Goal: Task Accomplishment & Management: Complete application form

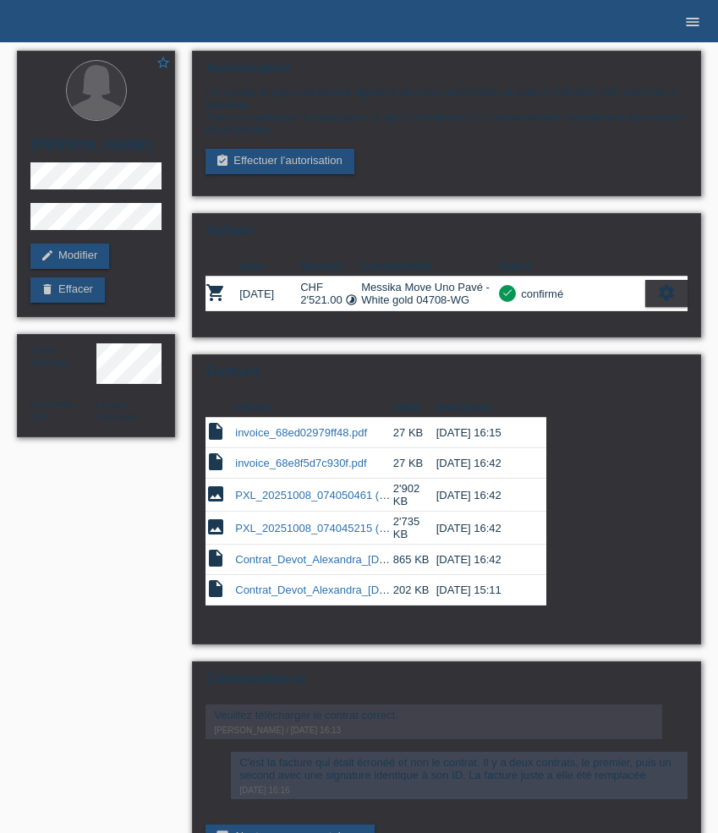
click at [698, 22] on icon "menu" at bounding box center [692, 22] width 17 height 17
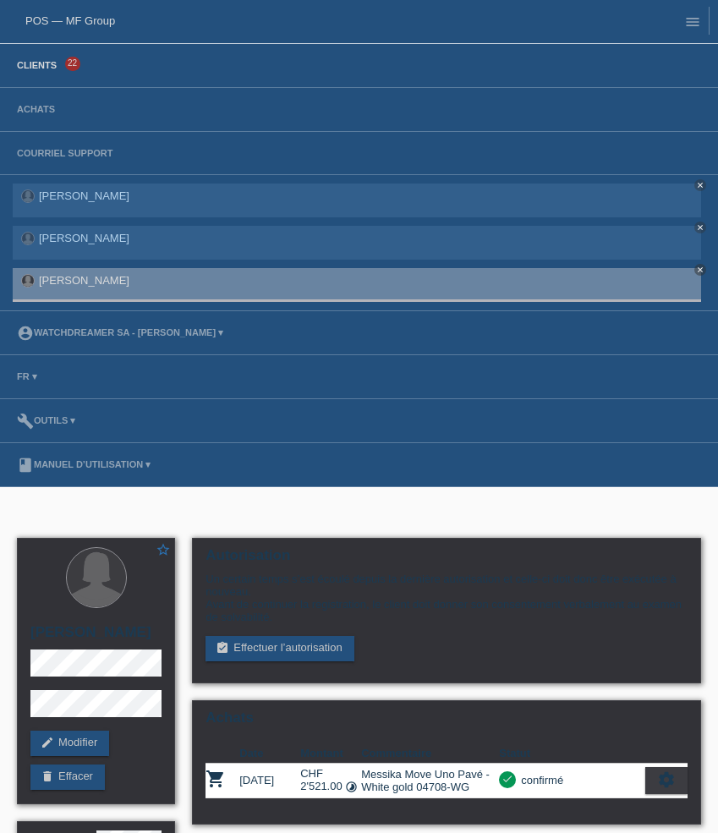
click at [53, 65] on link "Clients" at bounding box center [36, 65] width 57 height 10
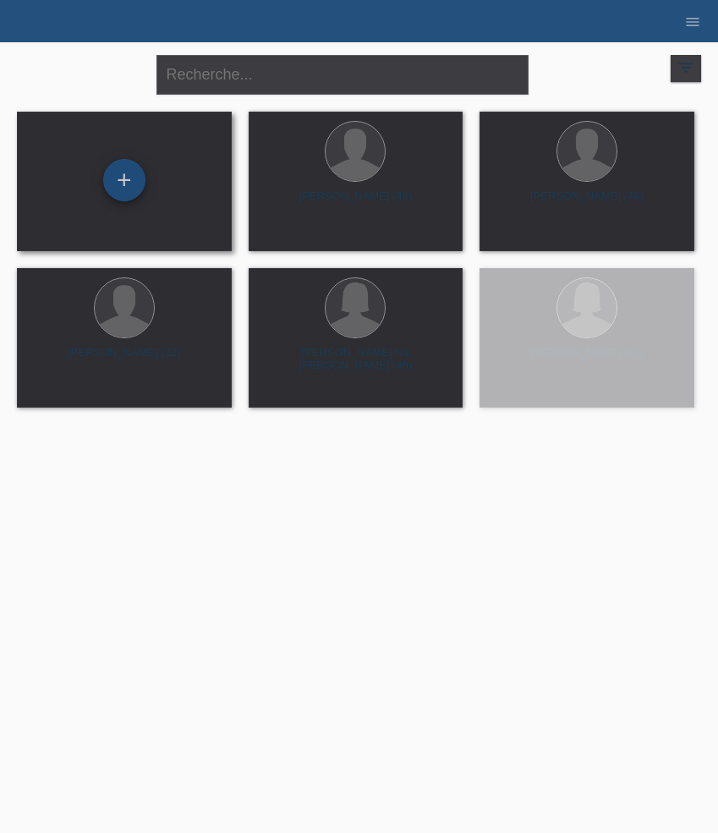
click at [134, 173] on div "+" at bounding box center [124, 180] width 42 height 42
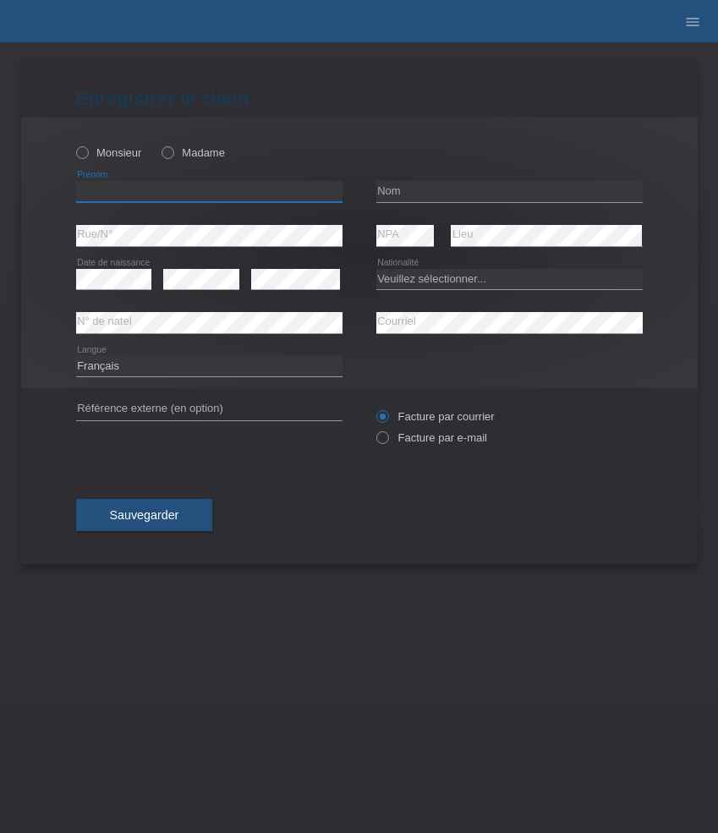
click at [150, 189] on input "text" at bounding box center [209, 191] width 266 height 21
paste input "Cüneyt"
type input "Cüneyt"
click at [112, 158] on label "Monsieur" at bounding box center [109, 152] width 66 height 13
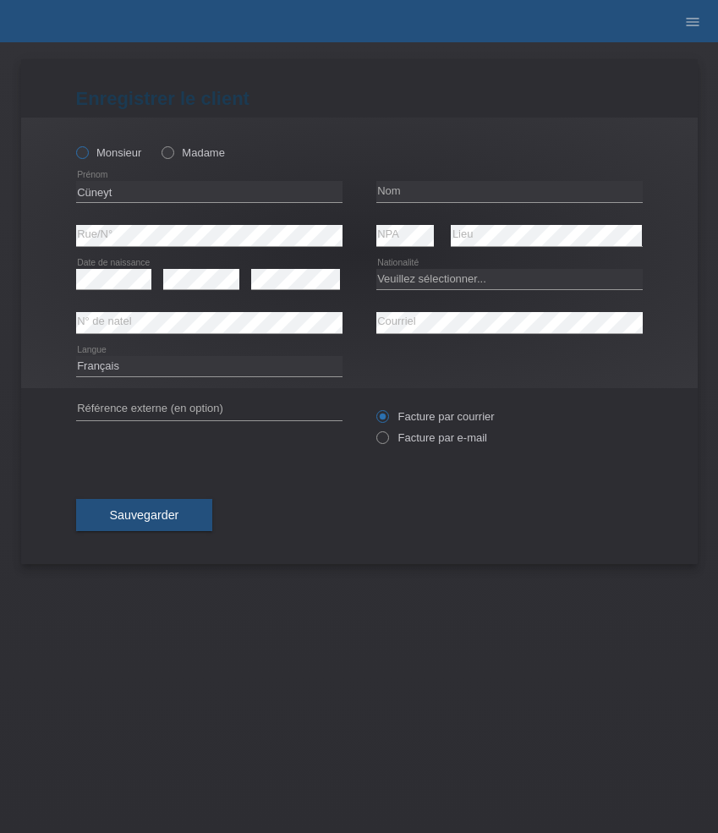
click at [87, 157] on input "Monsieur" at bounding box center [81, 151] width 11 height 11
radio input "true"
click at [428, 189] on input "text" at bounding box center [509, 191] width 266 height 21
paste input "Filiz"
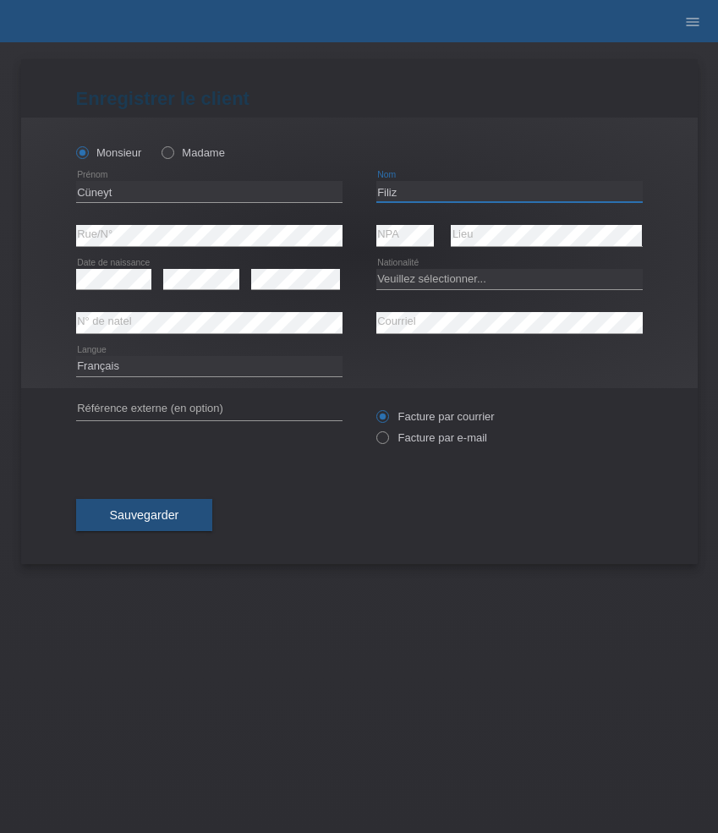
type input "Filiz"
click at [453, 275] on select "Veuillez sélectionner... Suisse Allemagne Autriche Liechtenstein ------------ A…" at bounding box center [509, 279] width 266 height 20
select select "TR"
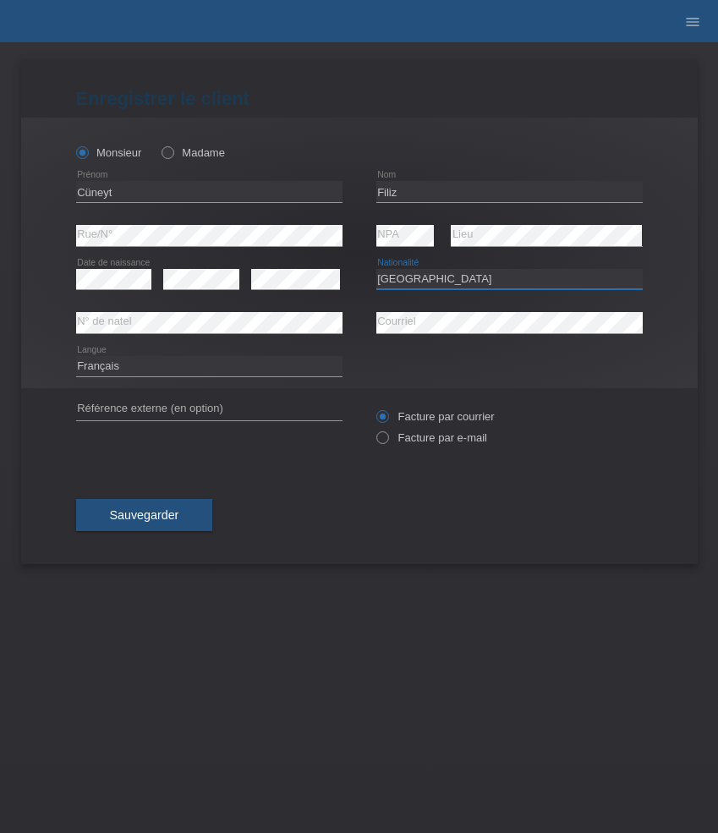
click at [376, 269] on select "Veuillez sélectionner... Suisse Allemagne Autriche Liechtenstein ------------ A…" at bounding box center [509, 279] width 266 height 20
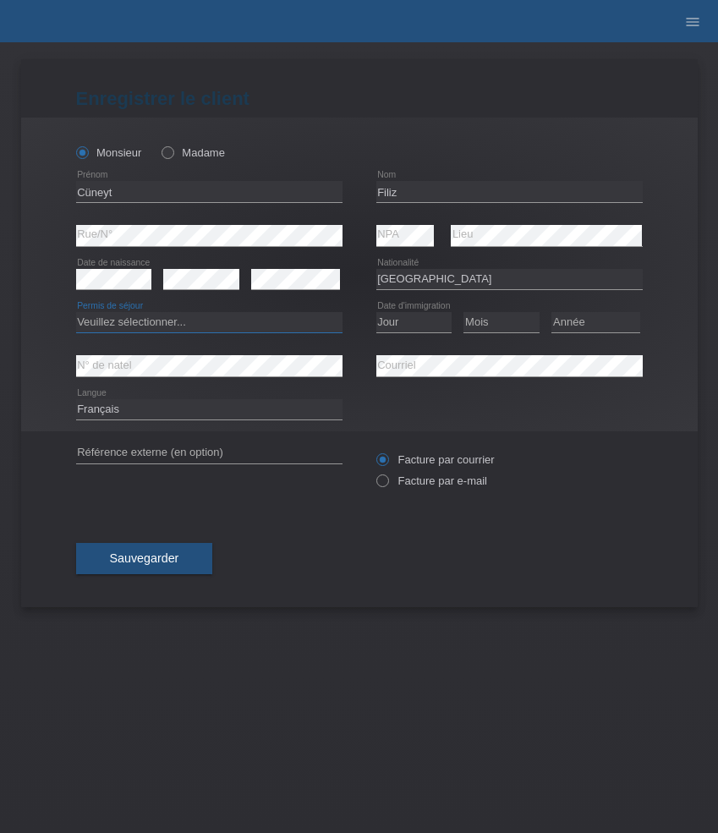
click at [310, 318] on select "Veuillez sélectionner... C B B - Statut de réfugié Autre" at bounding box center [209, 322] width 266 height 20
select select "C"
click at [76, 313] on select "Veuillez sélectionner... C B B - Statut de réfugié Autre" at bounding box center [209, 322] width 266 height 20
click at [412, 325] on select "Jour 01 02 03 04 05 06 07 08 09 10 11" at bounding box center [414, 322] width 76 height 20
click at [376, 313] on select "Jour 01 02 03 04 05 06 07 08 09 10 11" at bounding box center [414, 322] width 76 height 20
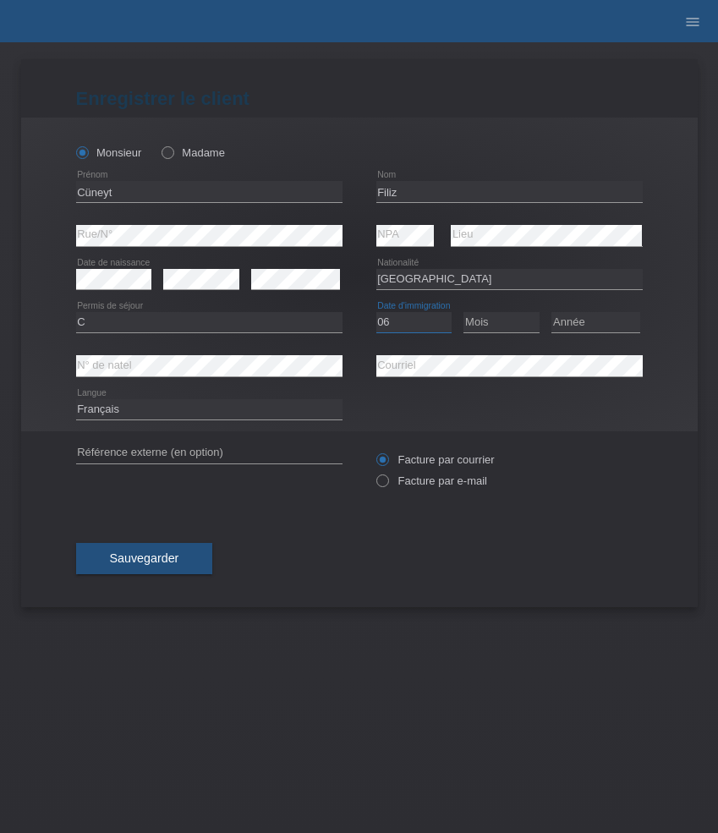
click at [431, 325] on select "Jour 01 02 03 04 05 06 07 08 09 10 11" at bounding box center [414, 322] width 76 height 20
select select "05"
click at [376, 313] on select "Jour 01 02 03 04 05 06 07 08 09 10 11" at bounding box center [414, 322] width 76 height 20
click at [492, 321] on select "Mois 01 02 03 04 05 06 07 08 09 10 11" at bounding box center [501, 322] width 76 height 20
select select "06"
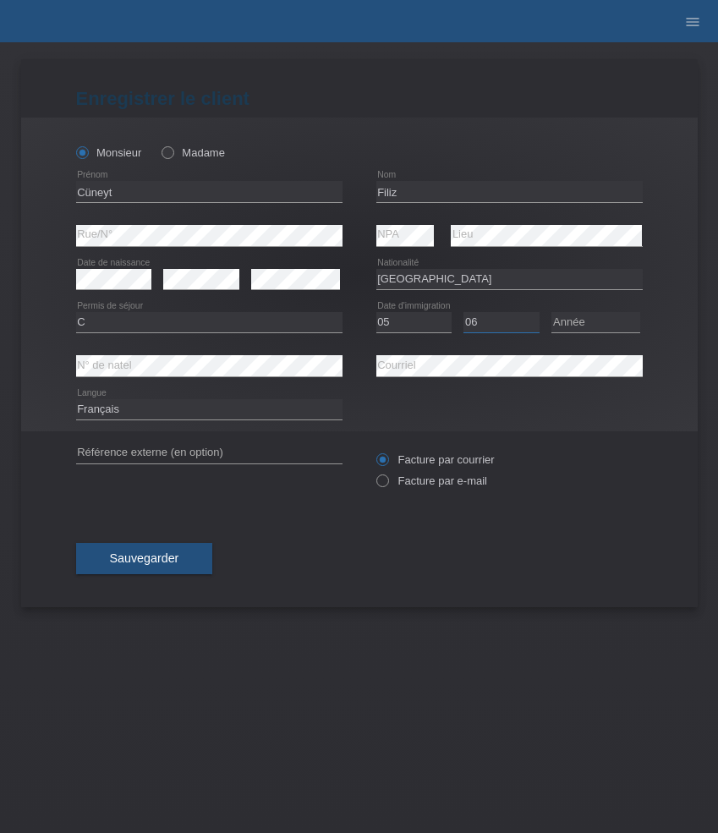
click at [463, 313] on select "Mois 01 02 03 04 05 06 07 08 09 10 11" at bounding box center [501, 322] width 76 height 20
click at [582, 327] on select "Année 2025 2024 2023 2022 2021 2020 2019 2018 2017 2016 2015 2014 2013 2012 201…" at bounding box center [595, 322] width 89 height 20
select select "2000"
click at [551, 313] on select "Année 2025 2024 2023 2022 2021 2020 2019 2018 2017 2016 2015 2014 2013 2012 201…" at bounding box center [595, 322] width 89 height 20
click at [187, 403] on select "Deutsch Français Italiano English" at bounding box center [209, 409] width 266 height 20
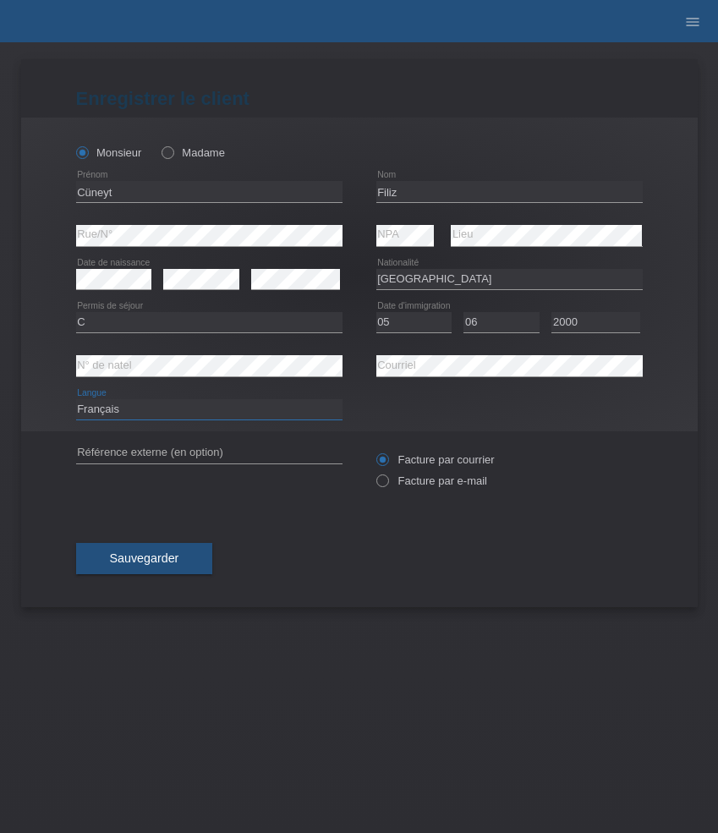
select select "de"
click at [76, 400] on select "Deutsch Français Italiano English" at bounding box center [209, 409] width 266 height 20
click at [429, 476] on label "Facture par e-mail" at bounding box center [431, 480] width 111 height 13
click at [387, 476] on input "Facture par e-mail" at bounding box center [381, 484] width 11 height 21
radio input "true"
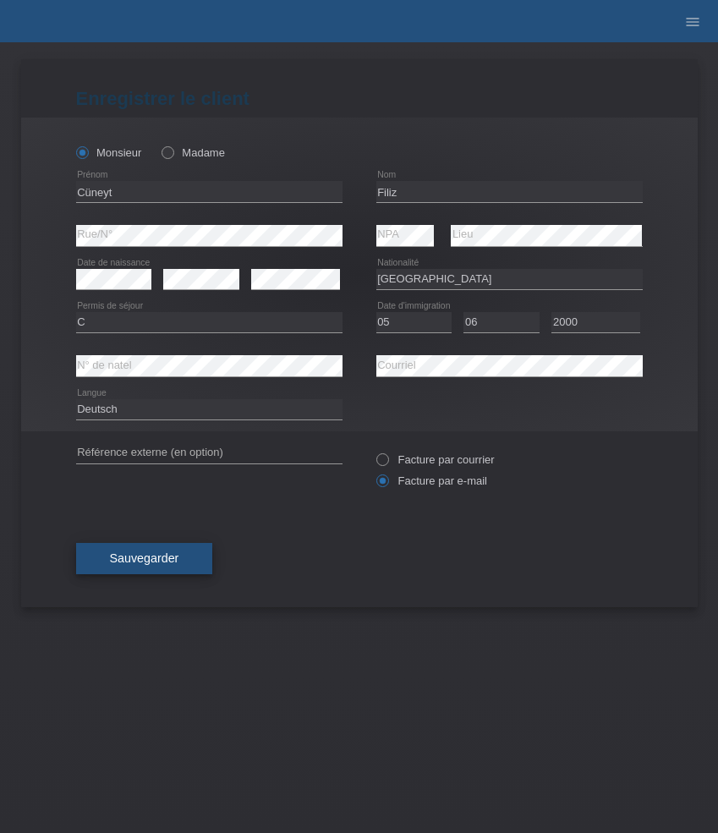
click at [169, 569] on button "Sauvegarder" at bounding box center [144, 559] width 137 height 32
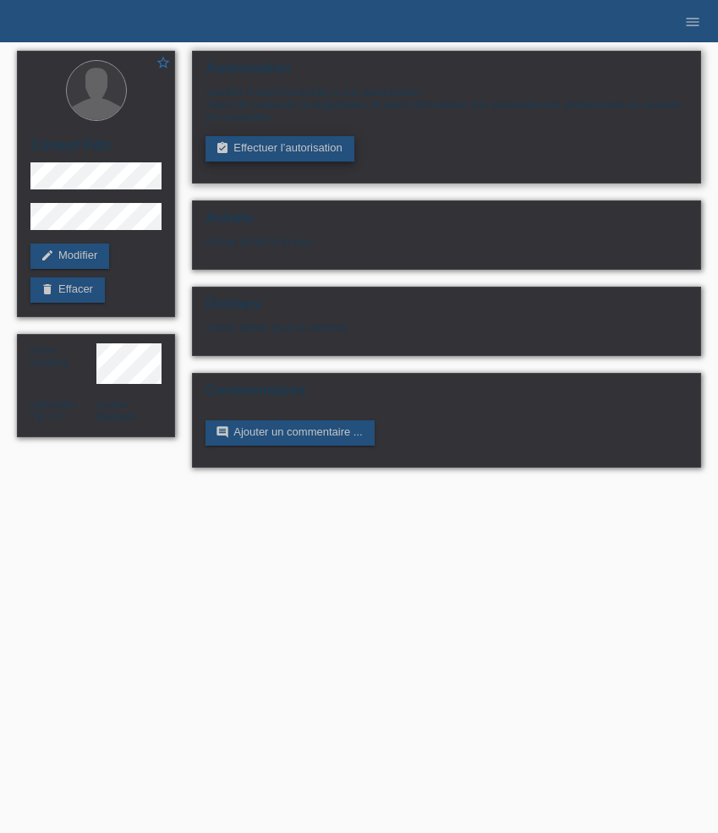
click at [273, 145] on link "assignment_turned_in Effectuer l’autorisation" at bounding box center [279, 148] width 148 height 25
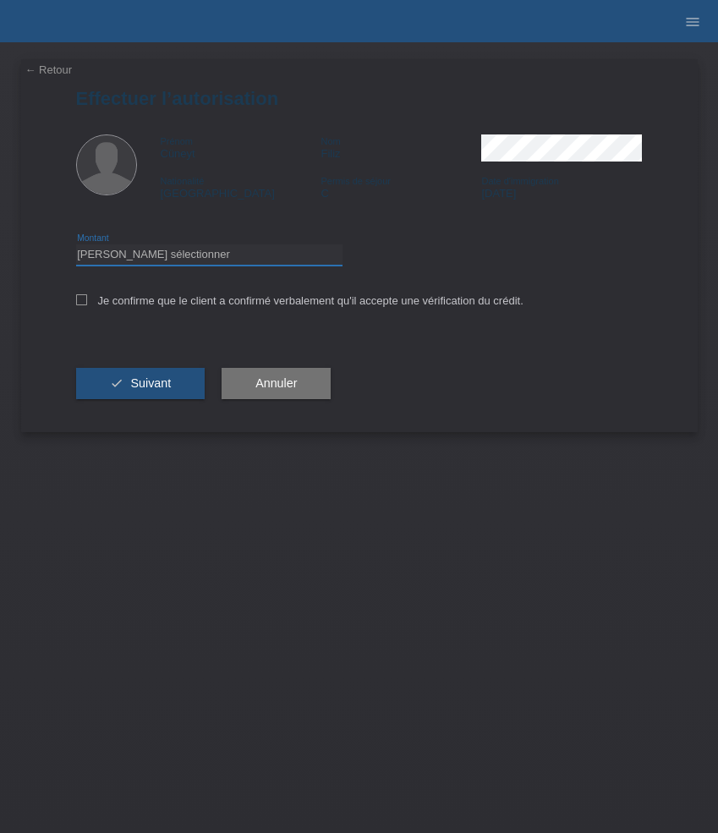
click at [210, 260] on select "Veuillez sélectionner CHF 1.00 - CHF 499.00 CHF 500.00 - CHF 1'999.00 CHF 2'000…" at bounding box center [209, 254] width 266 height 20
select select "3"
click at [76, 247] on select "Veuillez sélectionner CHF 1.00 - CHF 499.00 CHF 500.00 - CHF 1'999.00 CHF 2'000…" at bounding box center [209, 254] width 266 height 20
click at [206, 305] on label "Je confirme que le client a confirmé verbalement qu'il accepte une vérification…" at bounding box center [299, 300] width 447 height 13
click at [87, 305] on input "Je confirme que le client a confirmé verbalement qu'il accepte une vérification…" at bounding box center [81, 299] width 11 height 11
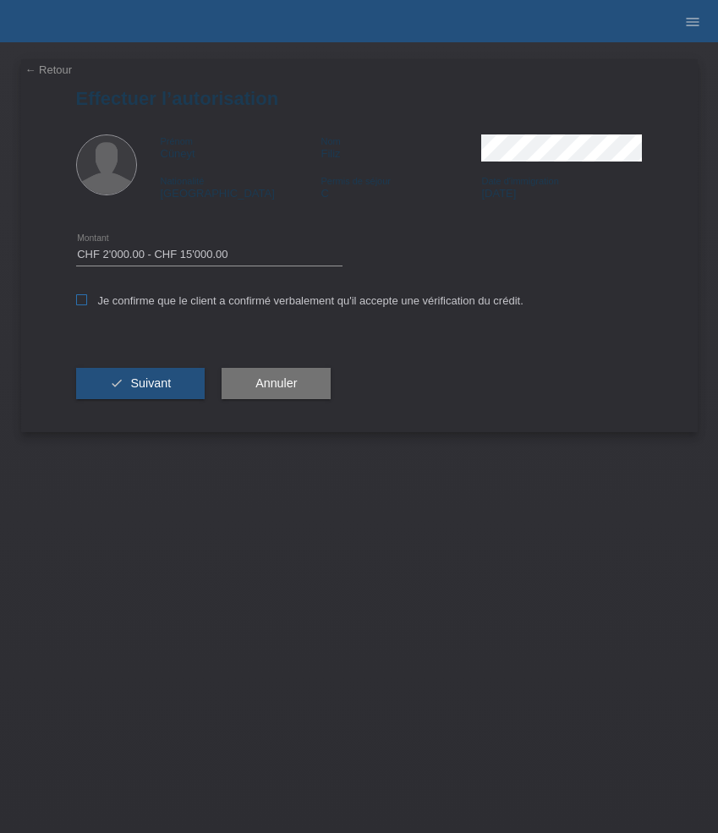
checkbox input "true"
click at [171, 384] on button "check Suivant" at bounding box center [140, 384] width 129 height 32
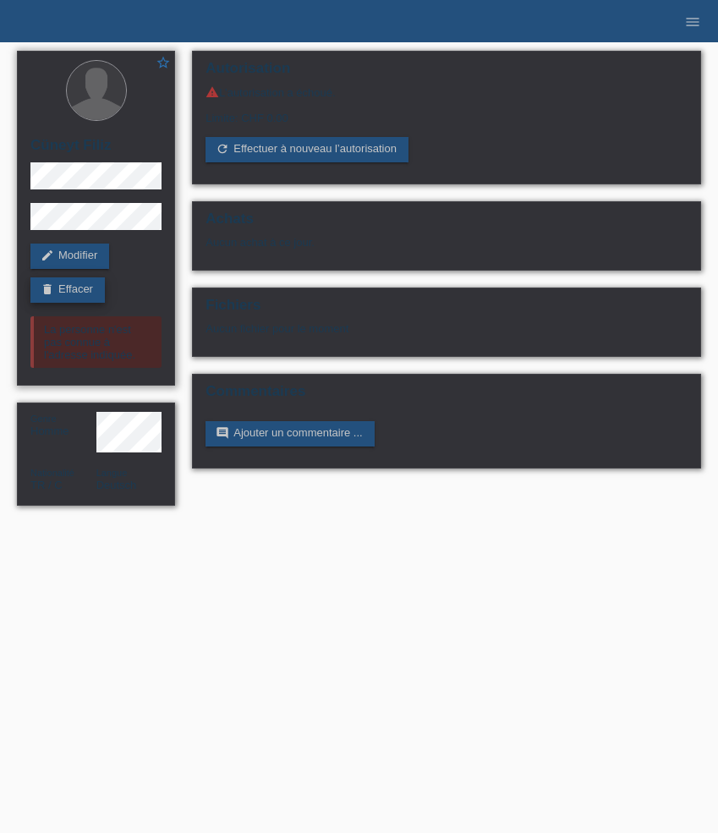
click at [85, 291] on link "delete Effacer" at bounding box center [67, 289] width 74 height 25
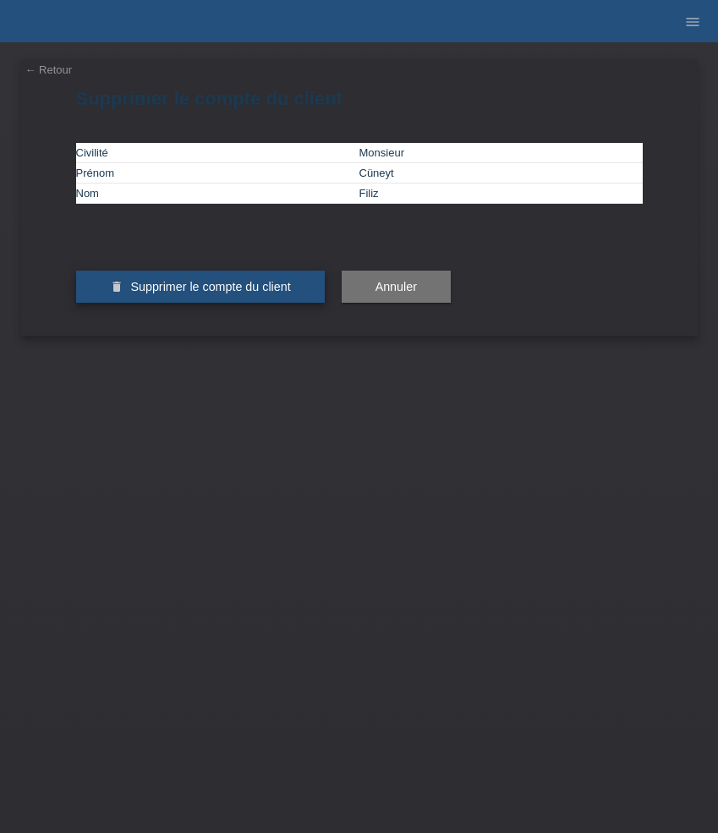
click at [274, 293] on span "Supprimer le compte du client" at bounding box center [210, 287] width 160 height 14
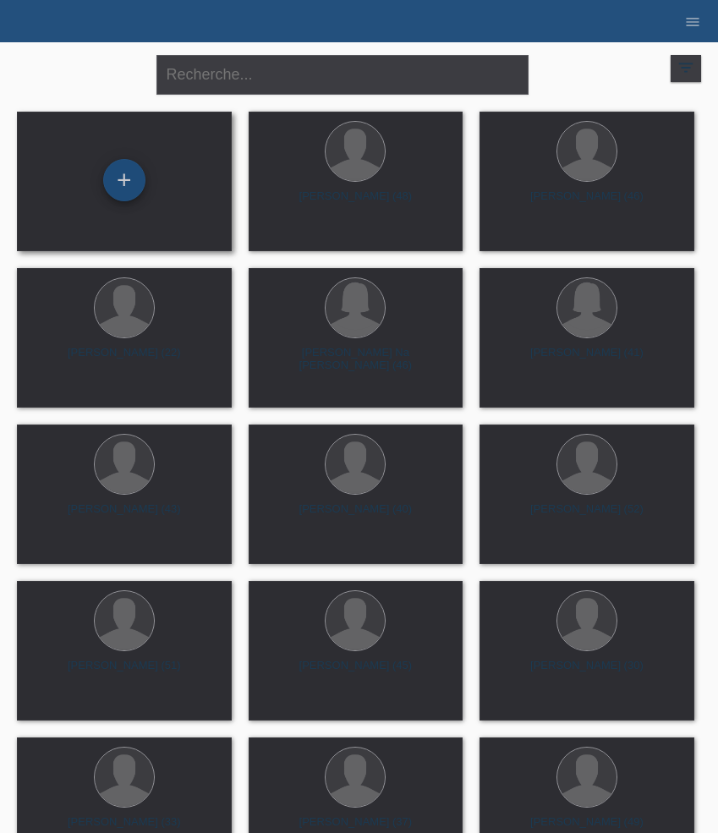
click at [135, 184] on div "+" at bounding box center [124, 180] width 42 height 42
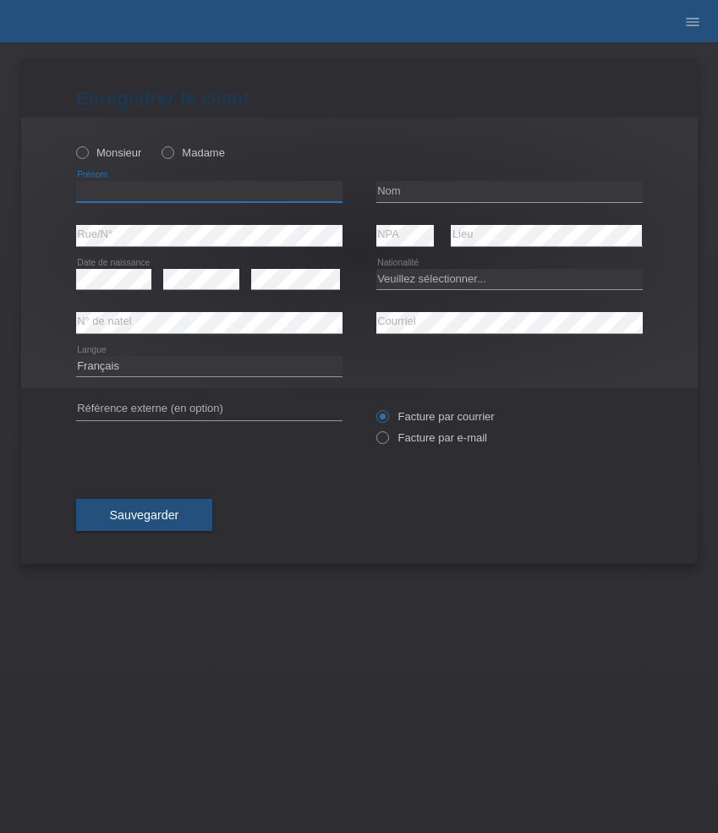
click at [137, 200] on input "text" at bounding box center [209, 191] width 266 height 21
paste input "[PERSON_NAME]"
type input "[PERSON_NAME]"
click at [422, 189] on input "text" at bounding box center [509, 191] width 266 height 21
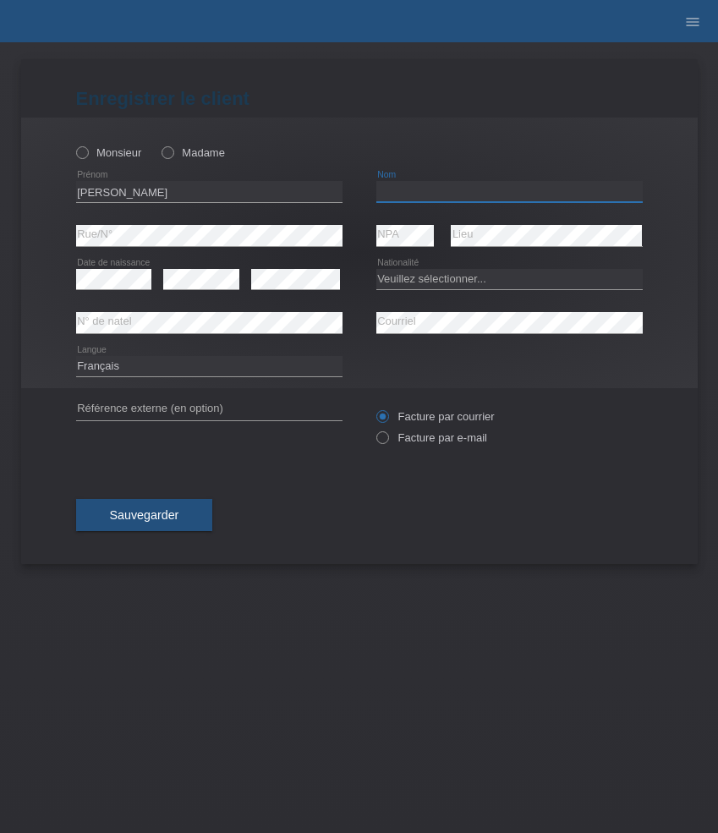
click at [422, 189] on input "text" at bounding box center [509, 191] width 266 height 21
paste input "Rustemi"
type input "Rustemi"
click at [461, 276] on select "Veuillez sélectionner... Suisse Allemagne Autriche Liechtenstein ------------ A…" at bounding box center [509, 279] width 266 height 20
select select "MK"
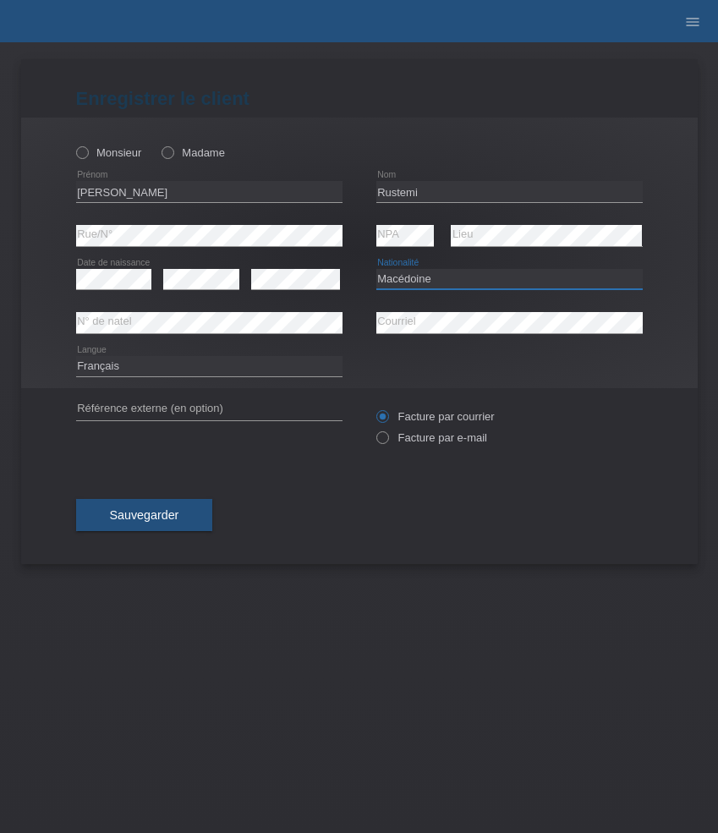
click at [376, 269] on select "Veuillez sélectionner... Suisse Allemagne Autriche Liechtenstein ------------ A…" at bounding box center [509, 279] width 266 height 20
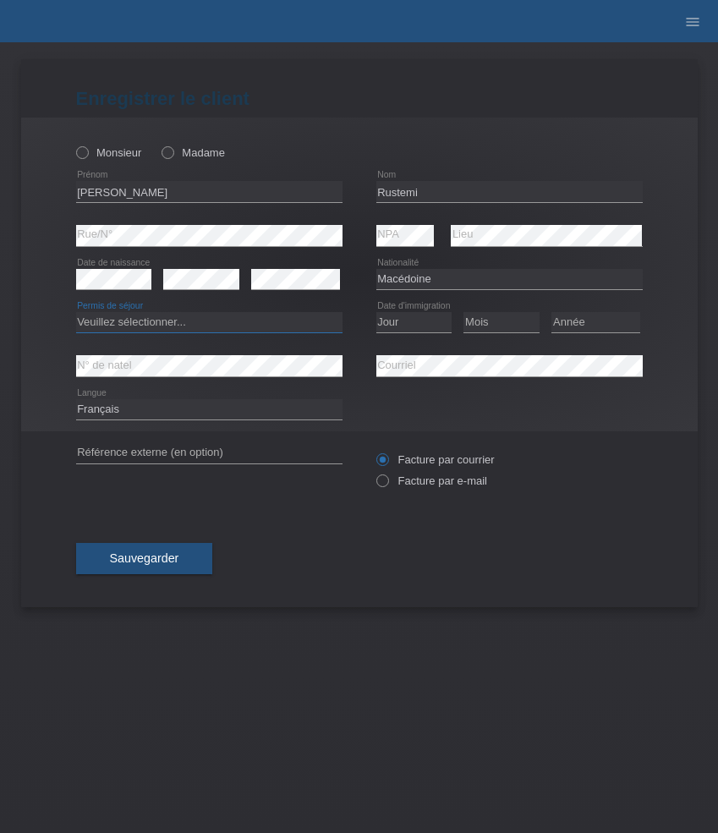
click at [178, 331] on select "Veuillez sélectionner... C B B - Statut de réfugié Autre" at bounding box center [209, 322] width 266 height 20
select select "C"
click at [76, 313] on select "Veuillez sélectionner... C B B - Statut de réfugié Autre" at bounding box center [209, 322] width 266 height 20
click at [414, 319] on select "Jour 01 02 03 04 05 06 07 08 09 10 11" at bounding box center [414, 322] width 76 height 20
select select "04"
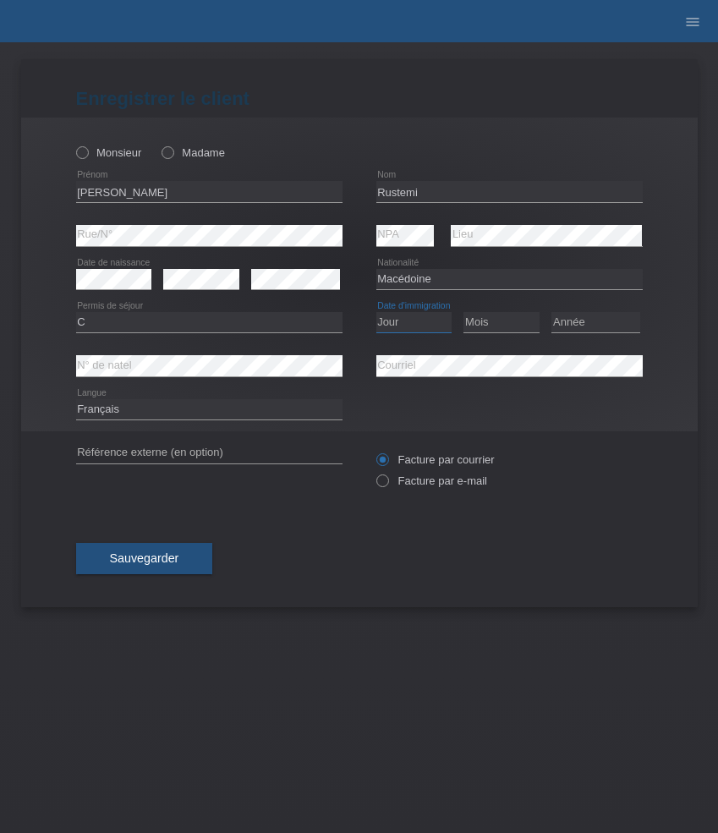
click at [376, 313] on select "Jour 01 02 03 04 05 06 07 08 09 10 11" at bounding box center [414, 322] width 76 height 20
click at [504, 325] on select "Mois 01 02 03 04 05 06 07 08 09 10 11" at bounding box center [501, 322] width 76 height 20
select select "07"
click at [463, 313] on select "Mois 01 02 03 04 05 06 07 08 09 10 11" at bounding box center [501, 322] width 76 height 20
click at [584, 319] on select "Année 2025 2024 2023 2022 2021 2020 2019 2018 2017 2016 2015 2014 2013 2012 201…" at bounding box center [595, 322] width 89 height 20
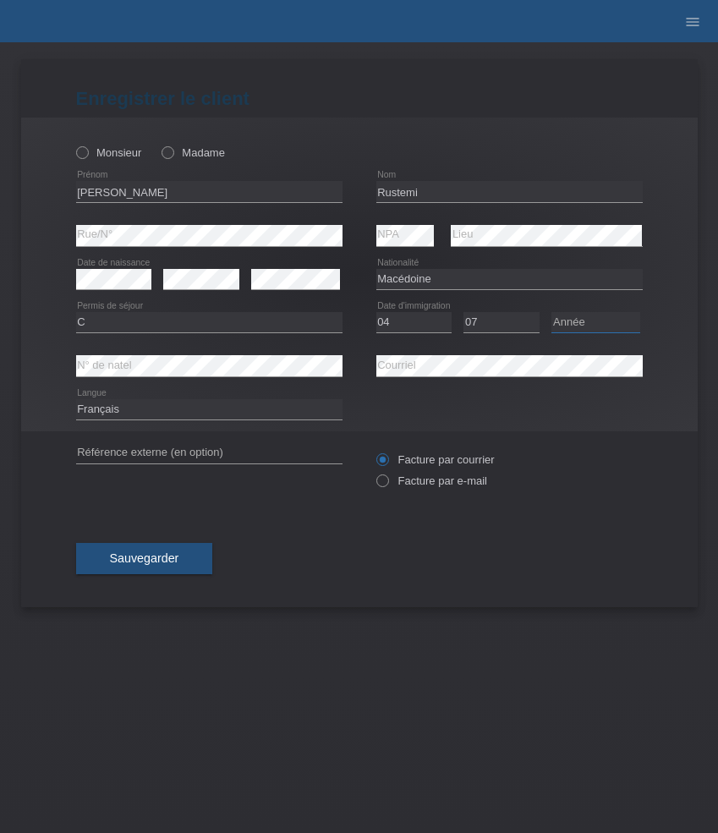
select select "2010"
click at [551, 313] on select "Année 2025 2024 2023 2022 2021 2020 2019 2018 2017 2016 2015 2014 2013 2012 201…" at bounding box center [595, 322] width 89 height 20
click at [397, 484] on label "Facture par e-mail" at bounding box center [431, 480] width 111 height 13
click at [387, 484] on input "Facture par e-mail" at bounding box center [381, 484] width 11 height 21
radio input "true"
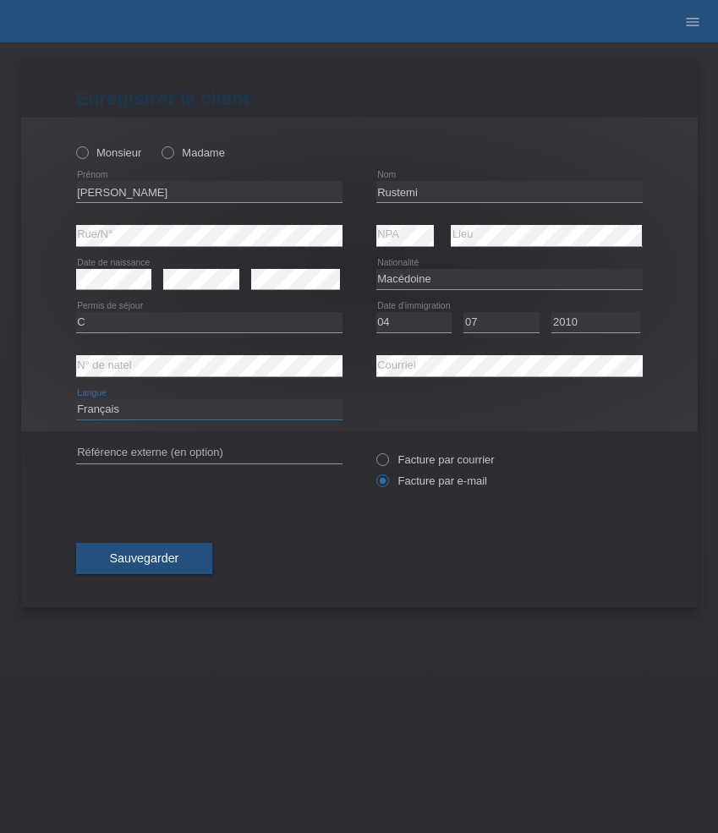
click at [188, 413] on select "Deutsch Français Italiano English" at bounding box center [209, 409] width 266 height 20
select select "de"
click at [76, 400] on select "Deutsch Français Italiano English" at bounding box center [209, 409] width 266 height 20
click at [121, 154] on label "Monsieur" at bounding box center [109, 152] width 66 height 13
click at [87, 154] on input "Monsieur" at bounding box center [81, 151] width 11 height 11
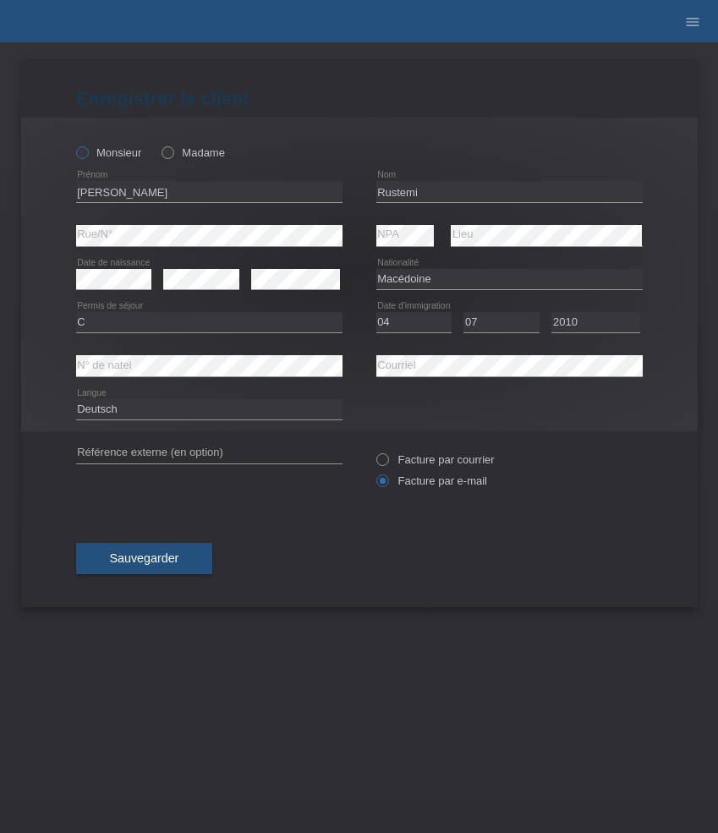
radio input "true"
click at [174, 554] on span "Sauvegarder" at bounding box center [144, 558] width 69 height 14
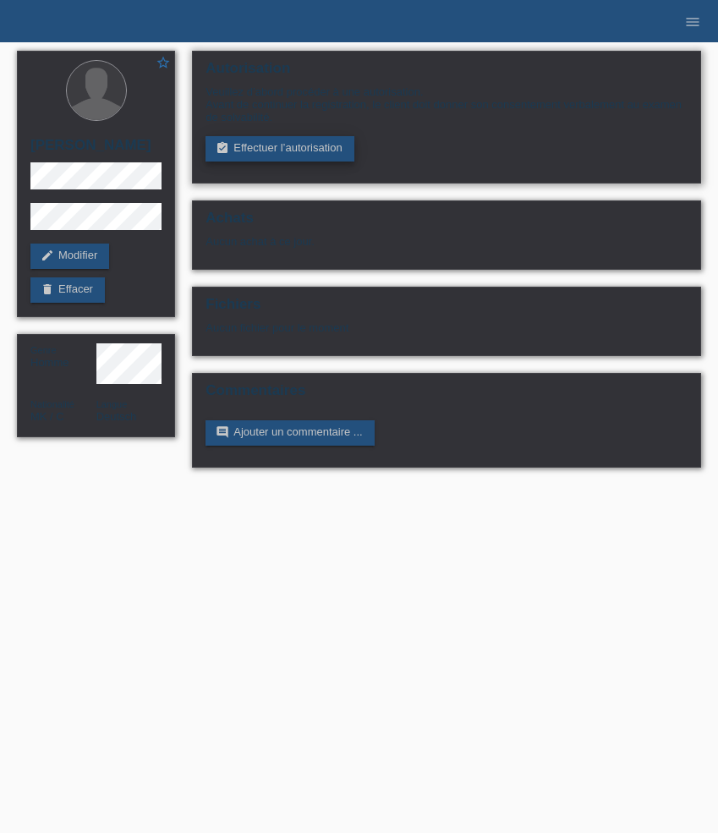
click at [268, 139] on link "assignment_turned_in Effectuer l’autorisation" at bounding box center [279, 148] width 148 height 25
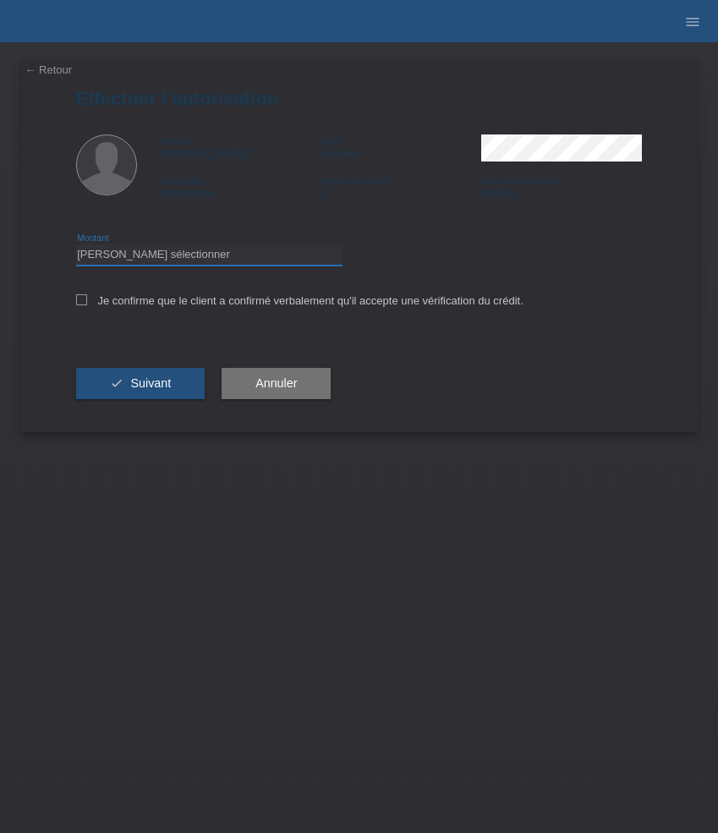
click at [210, 265] on select "Veuillez sélectionner CHF 1.00 - CHF 499.00 CHF 500.00 - CHF 1'999.00 CHF 2'000…" at bounding box center [209, 254] width 266 height 20
select select "3"
click at [76, 247] on select "Veuillez sélectionner CHF 1.00 - CHF 499.00 CHF 500.00 - CHF 1'999.00 CHF 2'000…" at bounding box center [209, 254] width 266 height 20
click at [194, 303] on label "Je confirme que le client a confirmé verbalement qu'il accepte une vérification…" at bounding box center [299, 300] width 447 height 13
click at [87, 303] on input "Je confirme que le client a confirmé verbalement qu'il accepte une vérification…" at bounding box center [81, 299] width 11 height 11
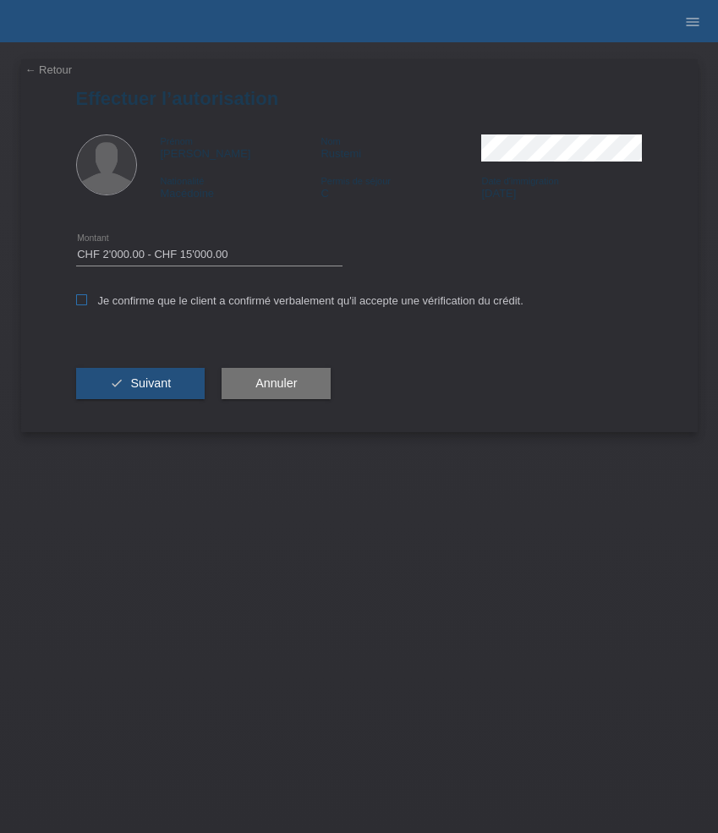
checkbox input "true"
click at [161, 380] on span "Suivant" at bounding box center [150, 383] width 41 height 14
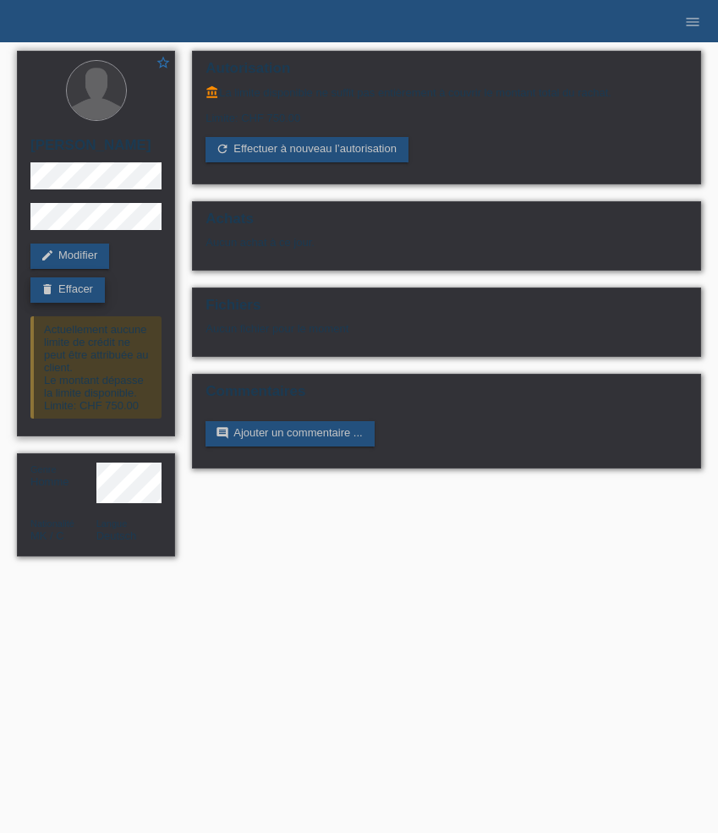
click at [74, 295] on link "delete Effacer" at bounding box center [67, 289] width 74 height 25
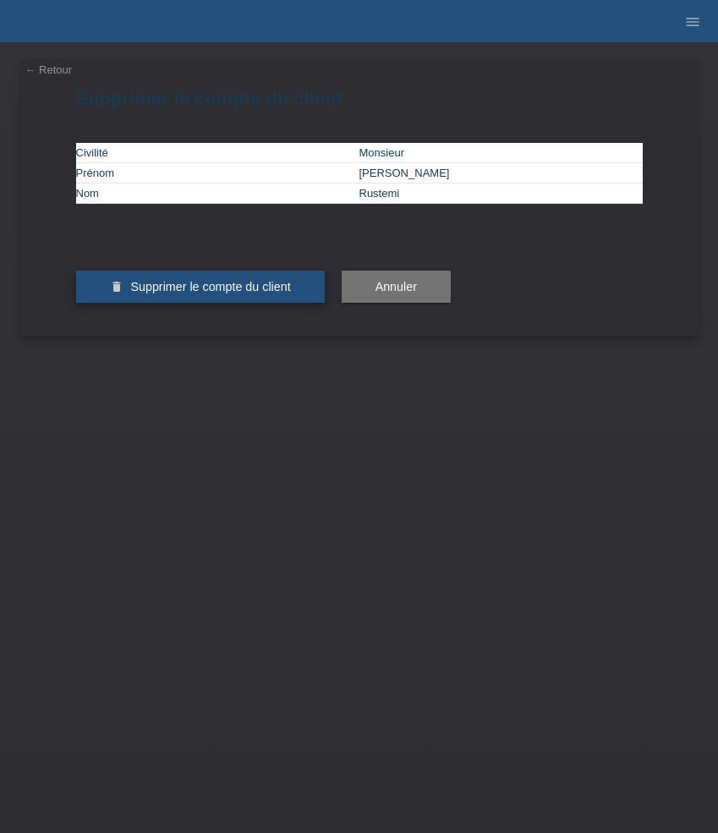
click at [174, 293] on span "Supprimer le compte du client" at bounding box center [210, 287] width 160 height 14
